Goal: Task Accomplishment & Management: Use online tool/utility

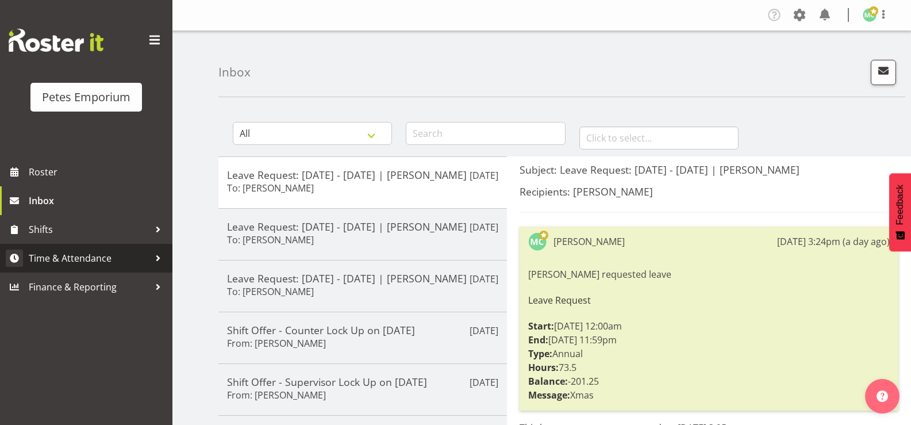
click at [55, 261] on span "Time & Attendance" at bounding box center [89, 257] width 121 height 17
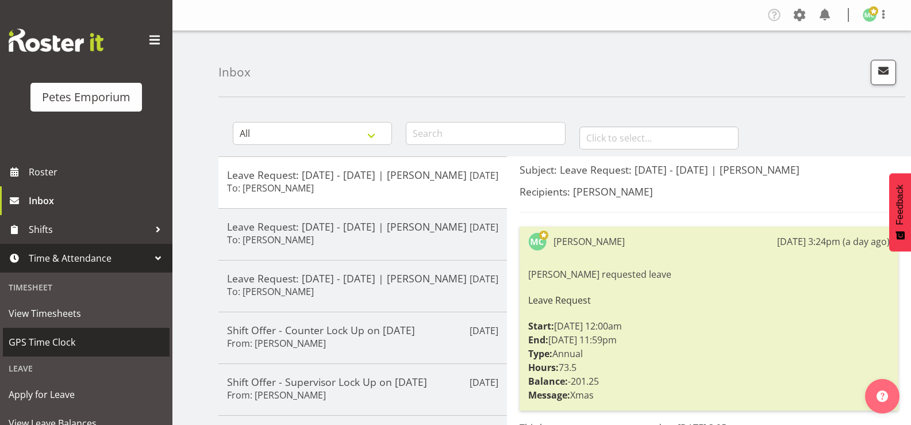
click at [23, 340] on span "GPS Time Clock" at bounding box center [86, 341] width 155 height 17
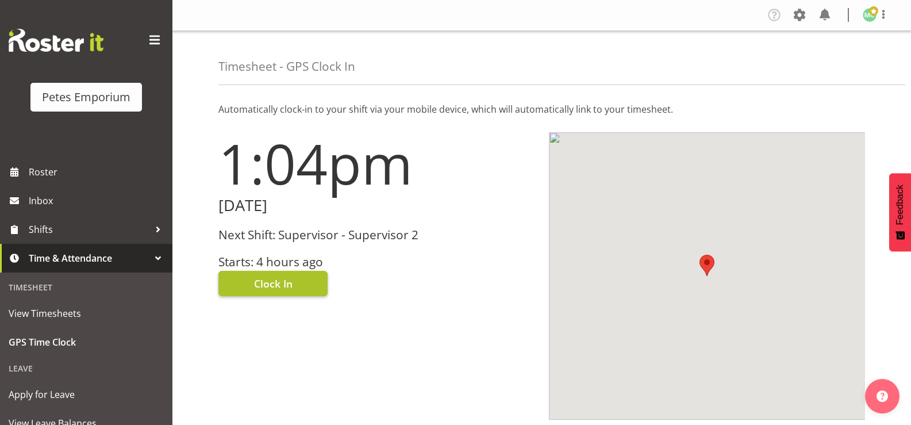
click at [263, 284] on span "Clock In" at bounding box center [273, 283] width 38 height 15
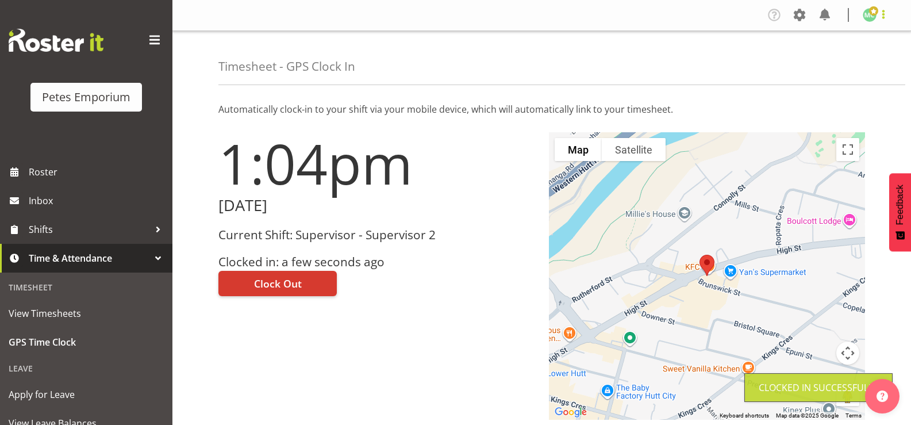
click at [879, 20] on span at bounding box center [883, 14] width 14 height 14
click at [852, 60] on link "Log Out" at bounding box center [835, 60] width 110 height 21
